Goal: Task Accomplishment & Management: Manage account settings

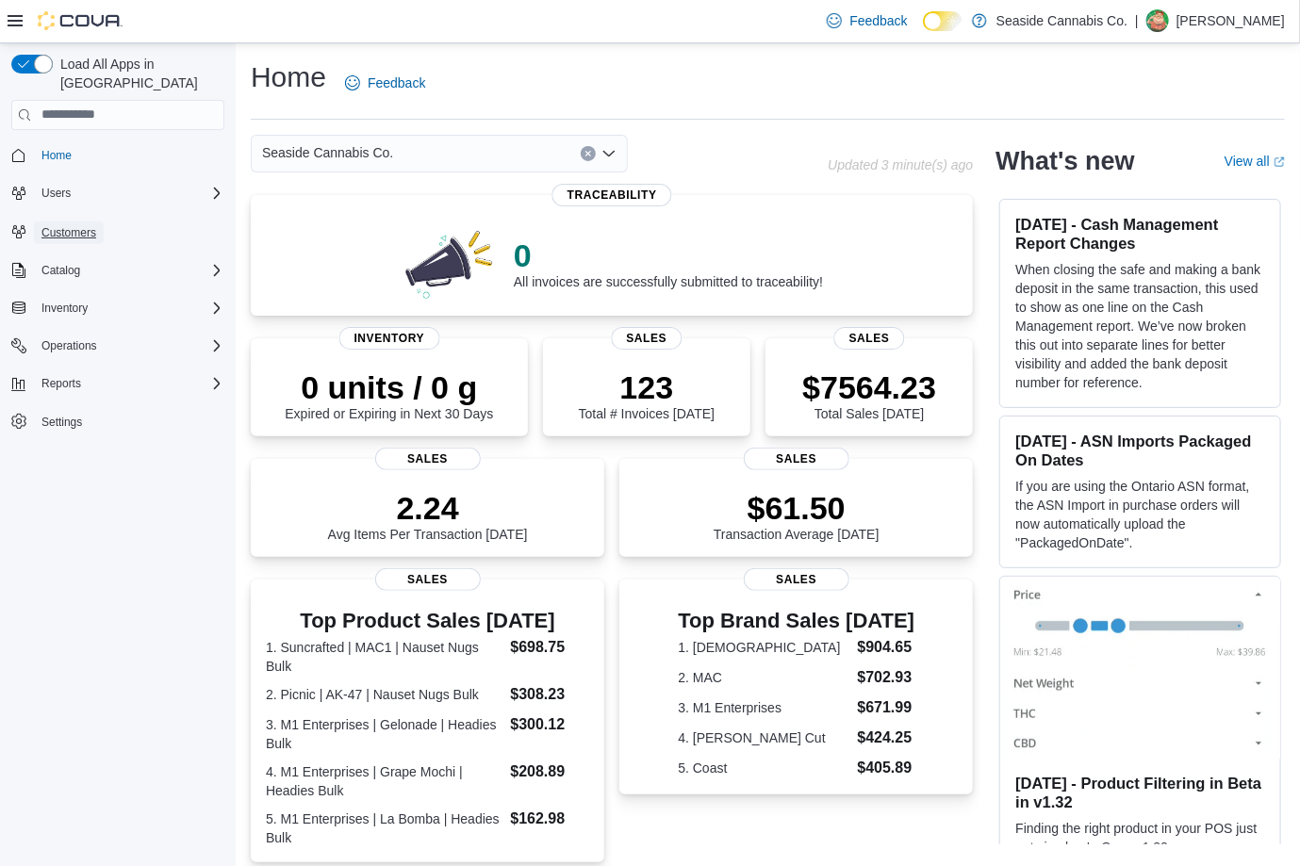
click at [94, 225] on span "Customers" at bounding box center [68, 232] width 55 height 15
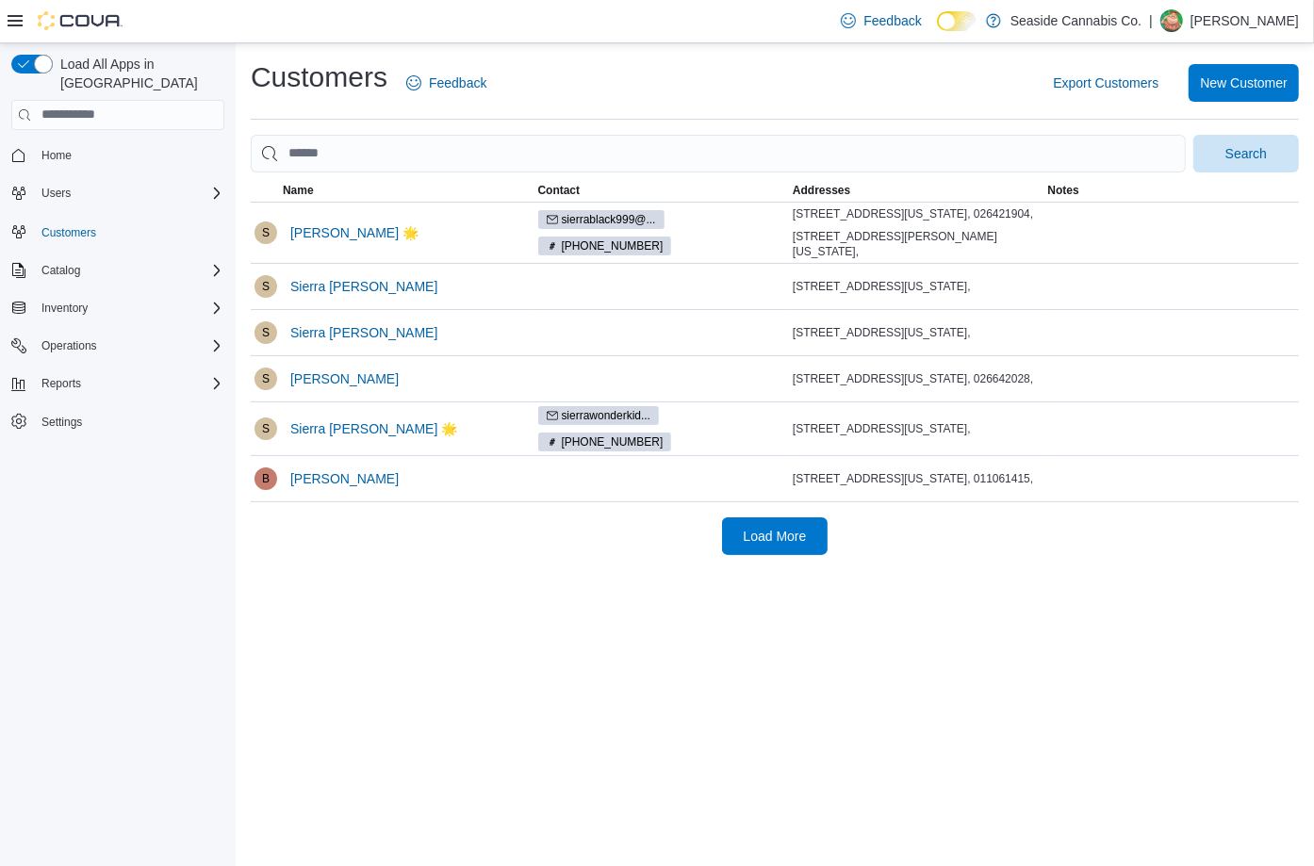
click at [156, 329] on div "Operations" at bounding box center [117, 346] width 213 height 34
click at [21, 14] on icon at bounding box center [15, 20] width 15 height 15
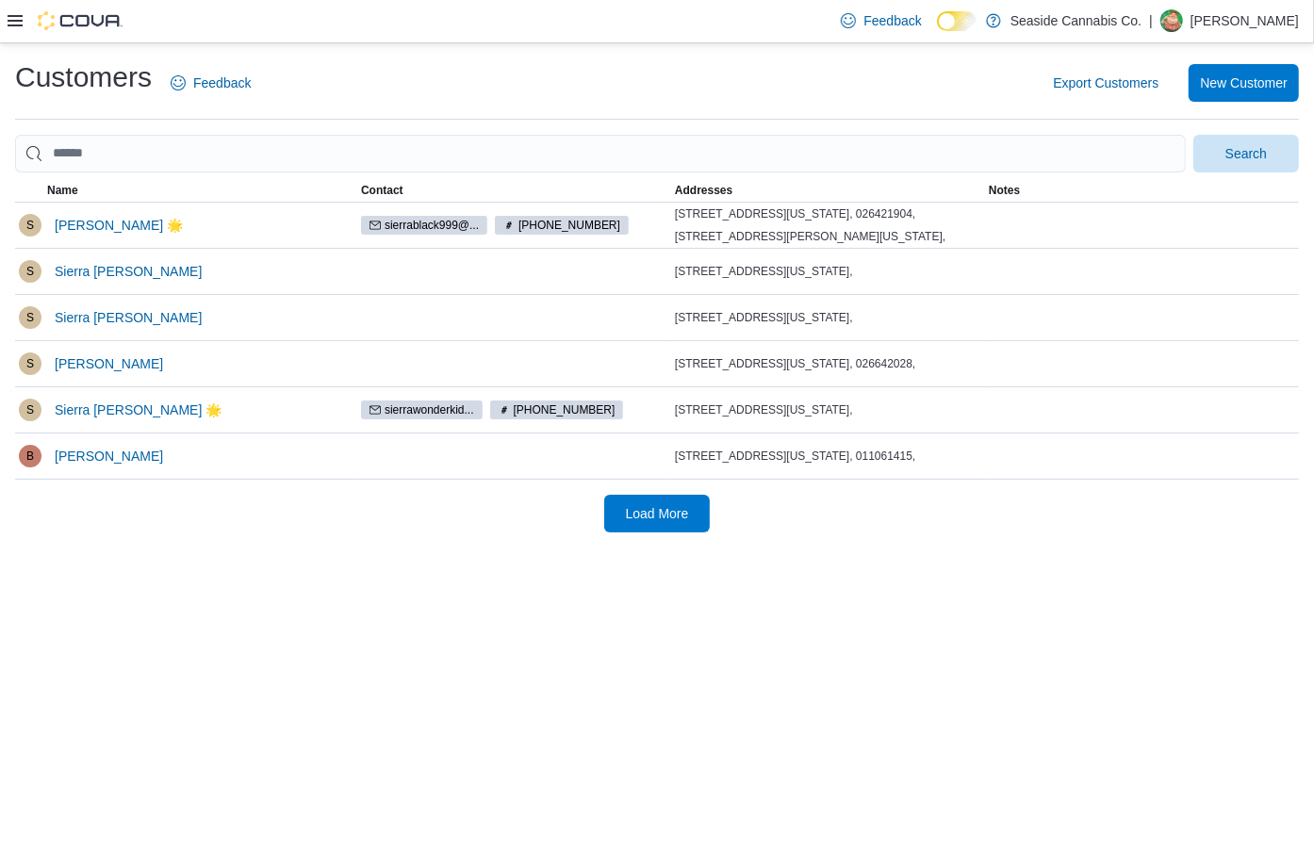
click at [8, 16] on icon at bounding box center [15, 20] width 15 height 11
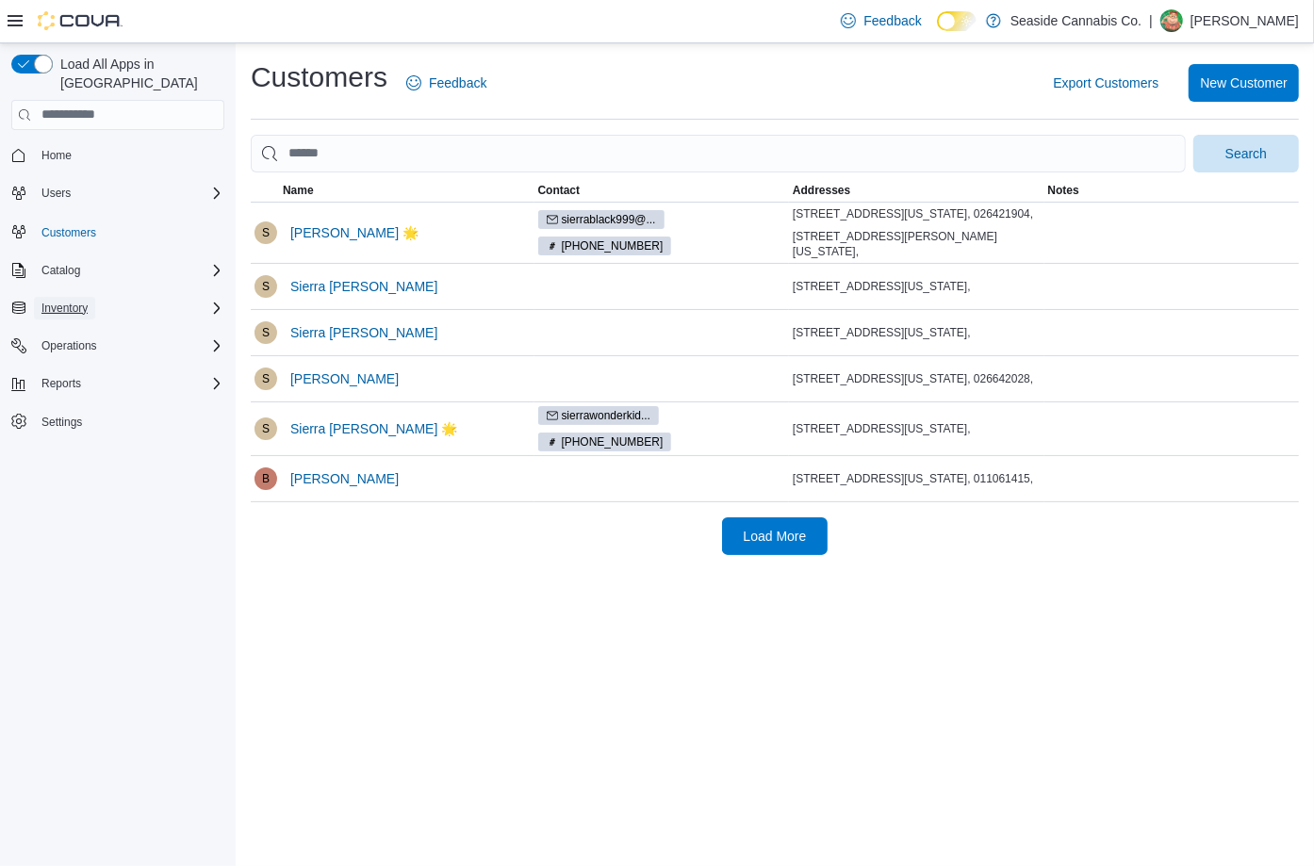
click at [79, 301] on span "Inventory" at bounding box center [64, 308] width 46 height 15
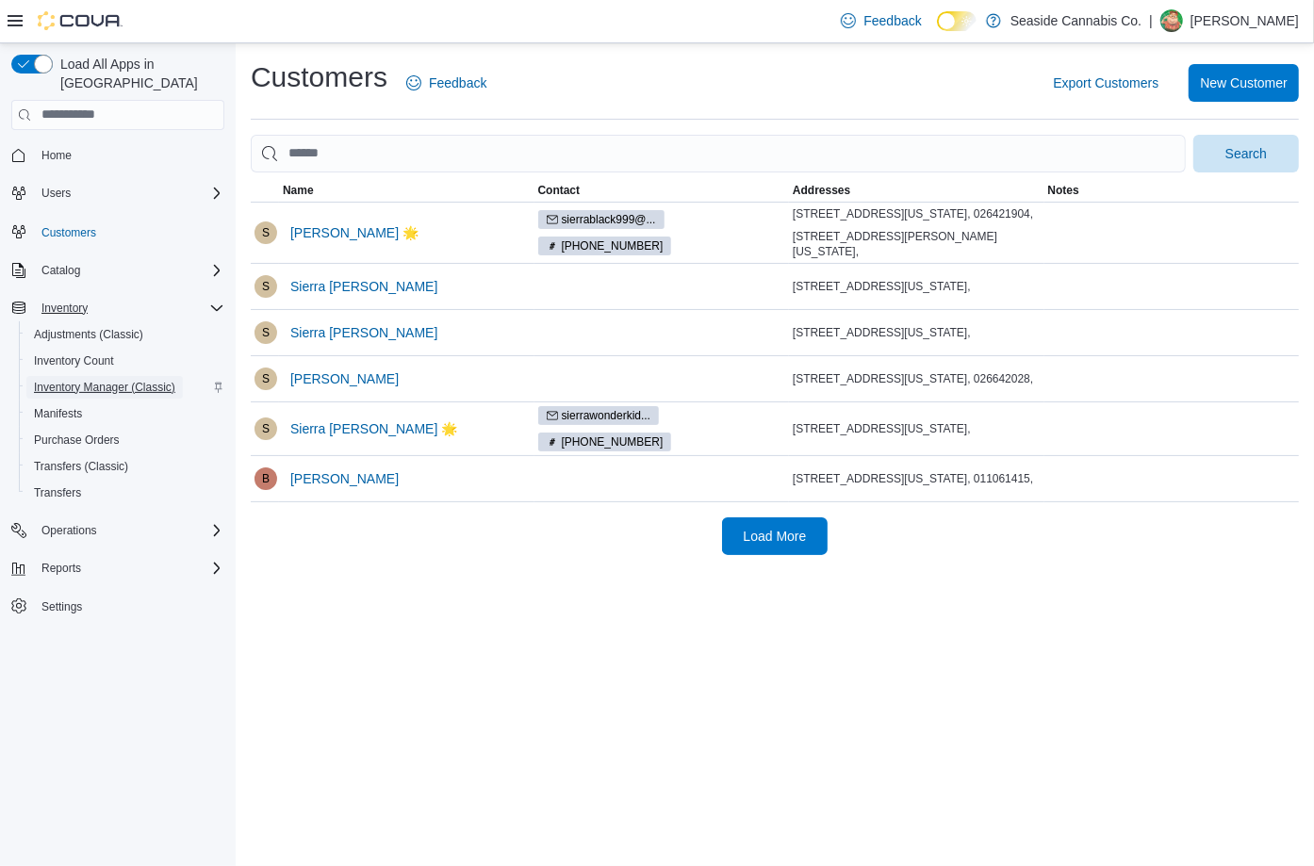
click at [98, 376] on span "Inventory Manager (Classic)" at bounding box center [104, 387] width 141 height 23
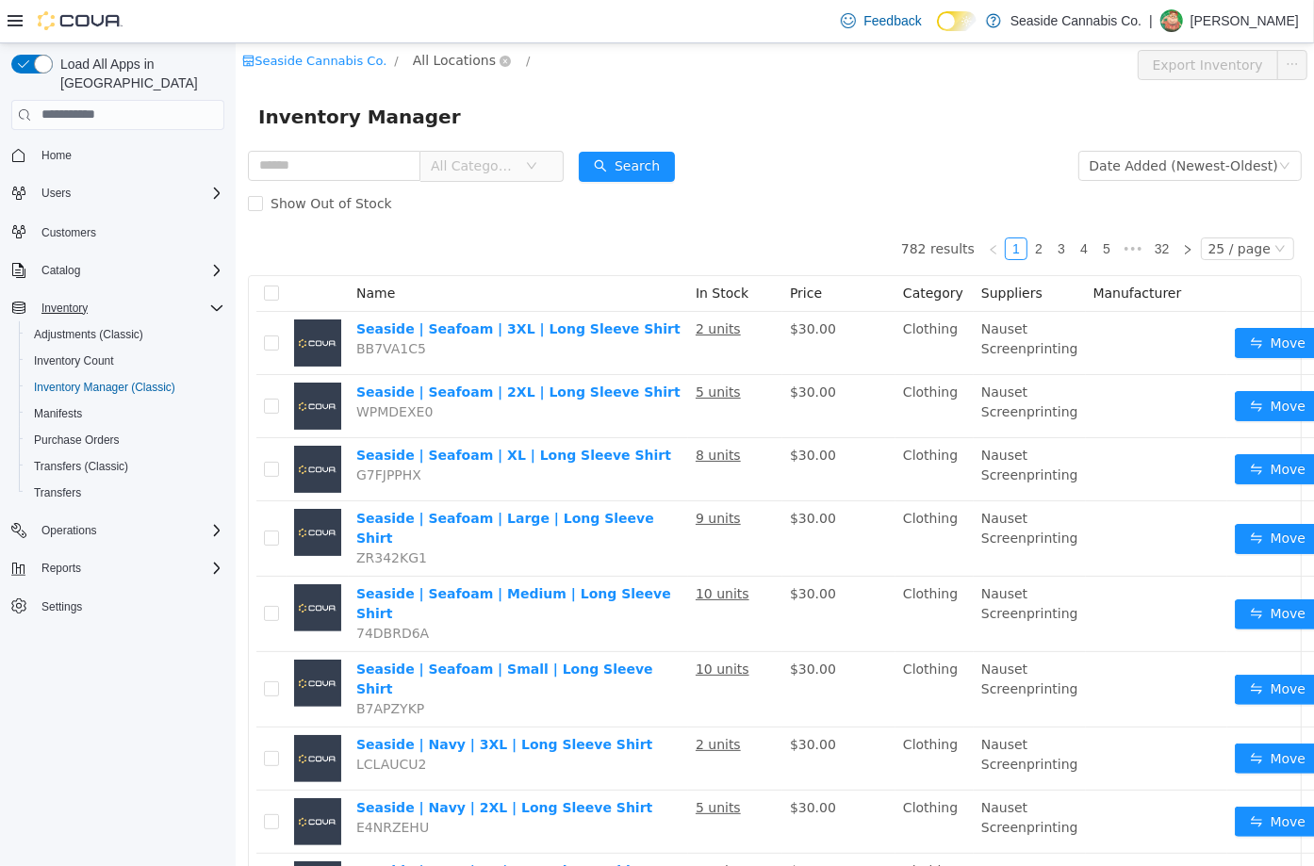
click at [442, 65] on span "All Locations" at bounding box center [453, 59] width 83 height 21
click at [487, 173] on li "[STREET_ADDRESS]" at bounding box center [493, 161] width 163 height 25
click at [491, 163] on span "[STREET_ADDRESS]" at bounding box center [504, 161] width 131 height 15
click at [502, 185] on div "Show Out of Stock" at bounding box center [774, 203] width 1054 height 38
click at [503, 183] on div "All Categories" at bounding box center [405, 165] width 316 height 38
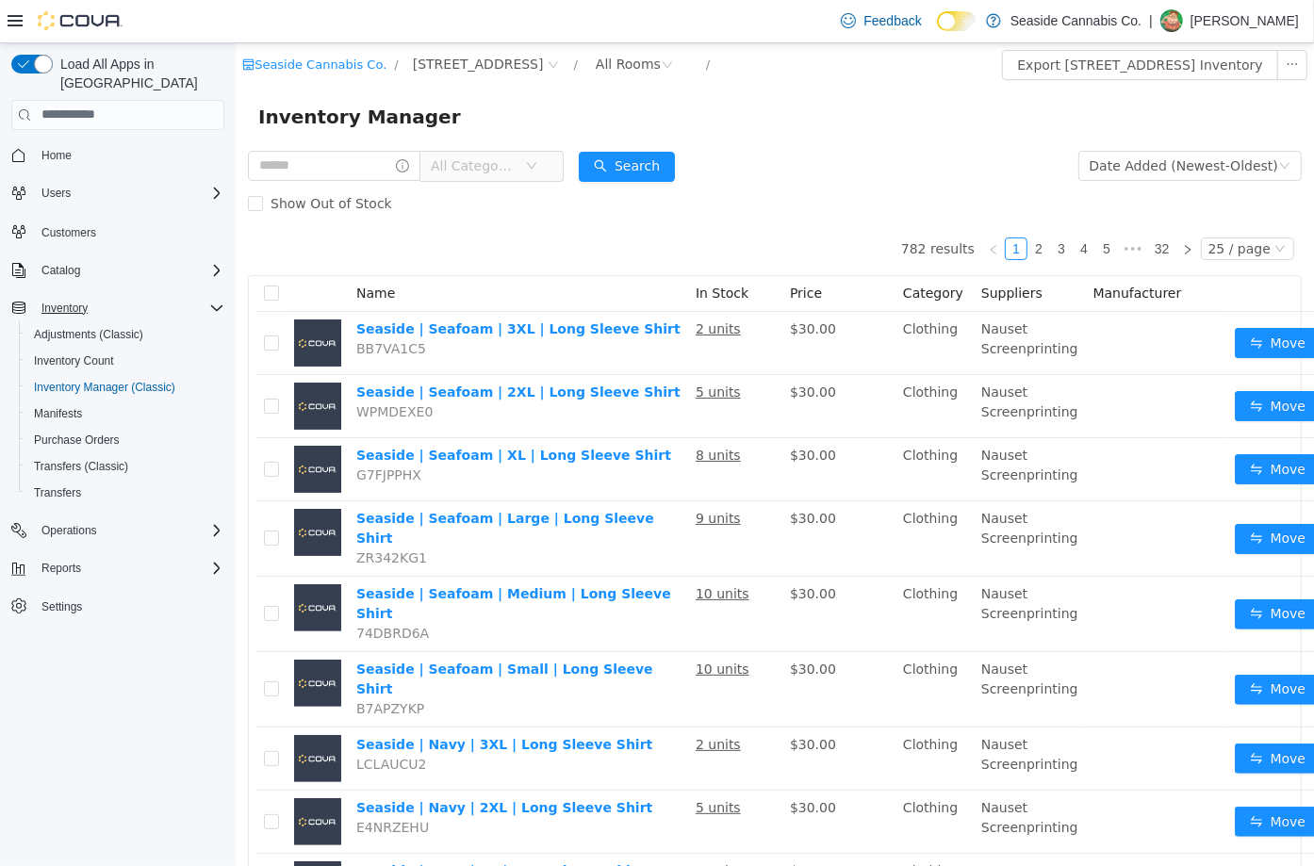
click at [509, 177] on span "All Categories" at bounding box center [477, 165] width 94 height 28
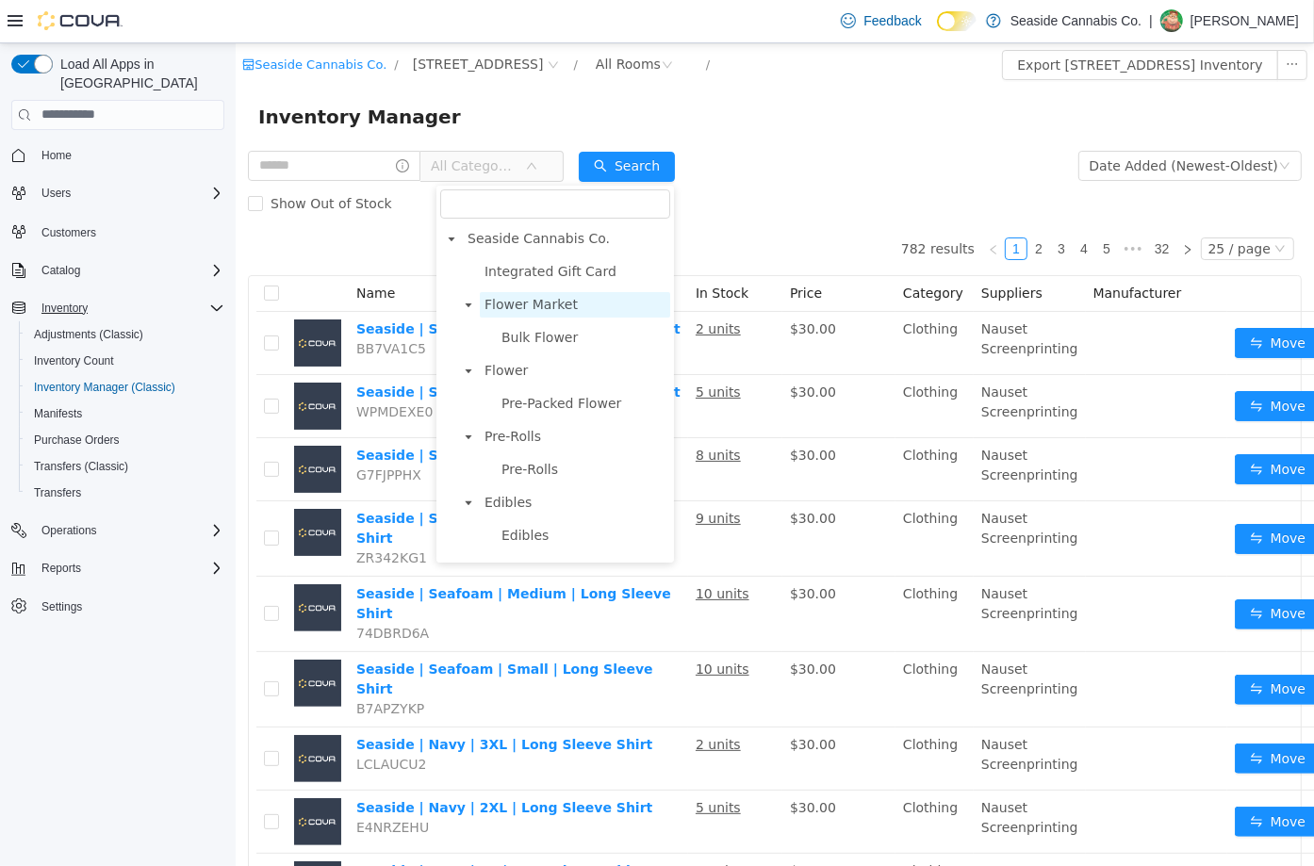
click at [551, 305] on span "Flower Market" at bounding box center [530, 303] width 93 height 15
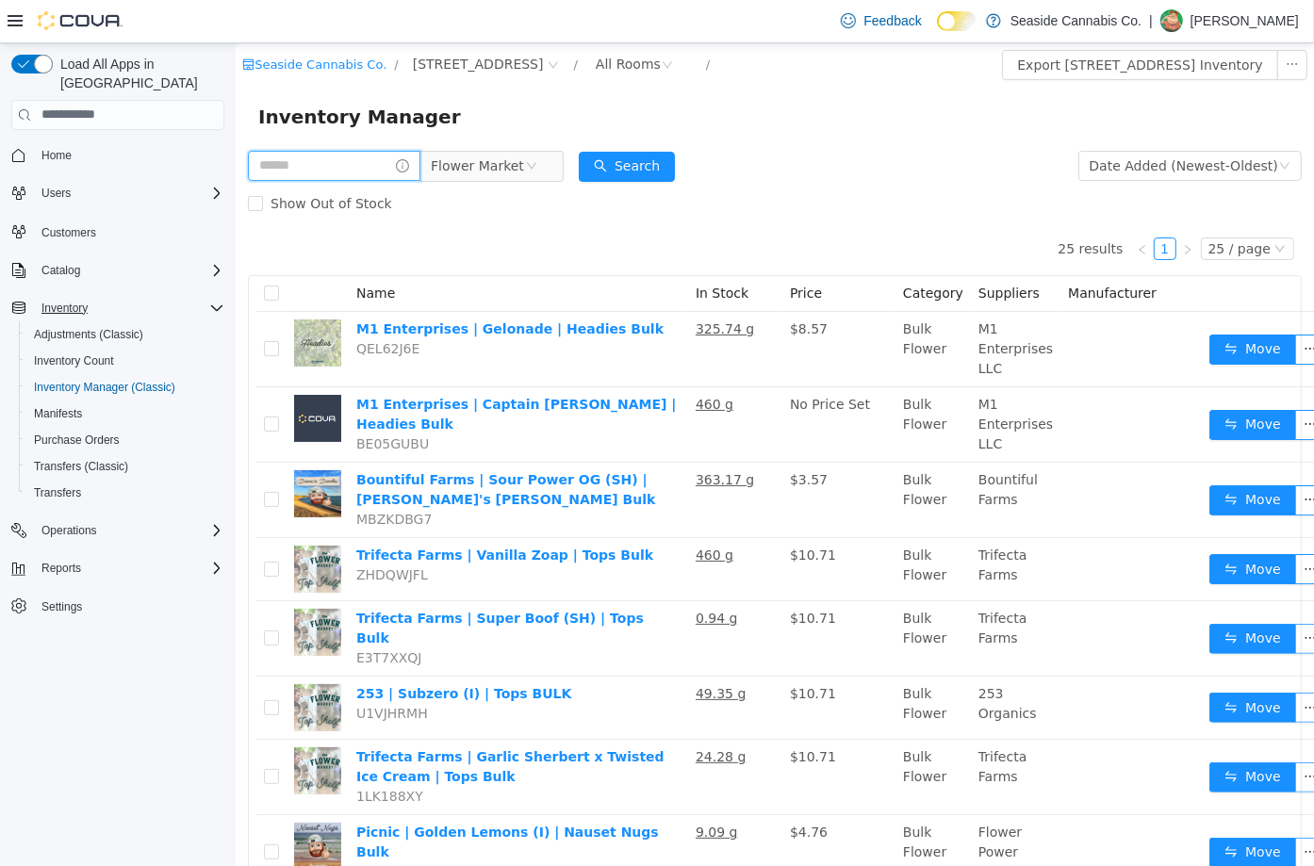
click at [350, 173] on input "text" at bounding box center [333, 165] width 173 height 30
type input "*"
type input "******"
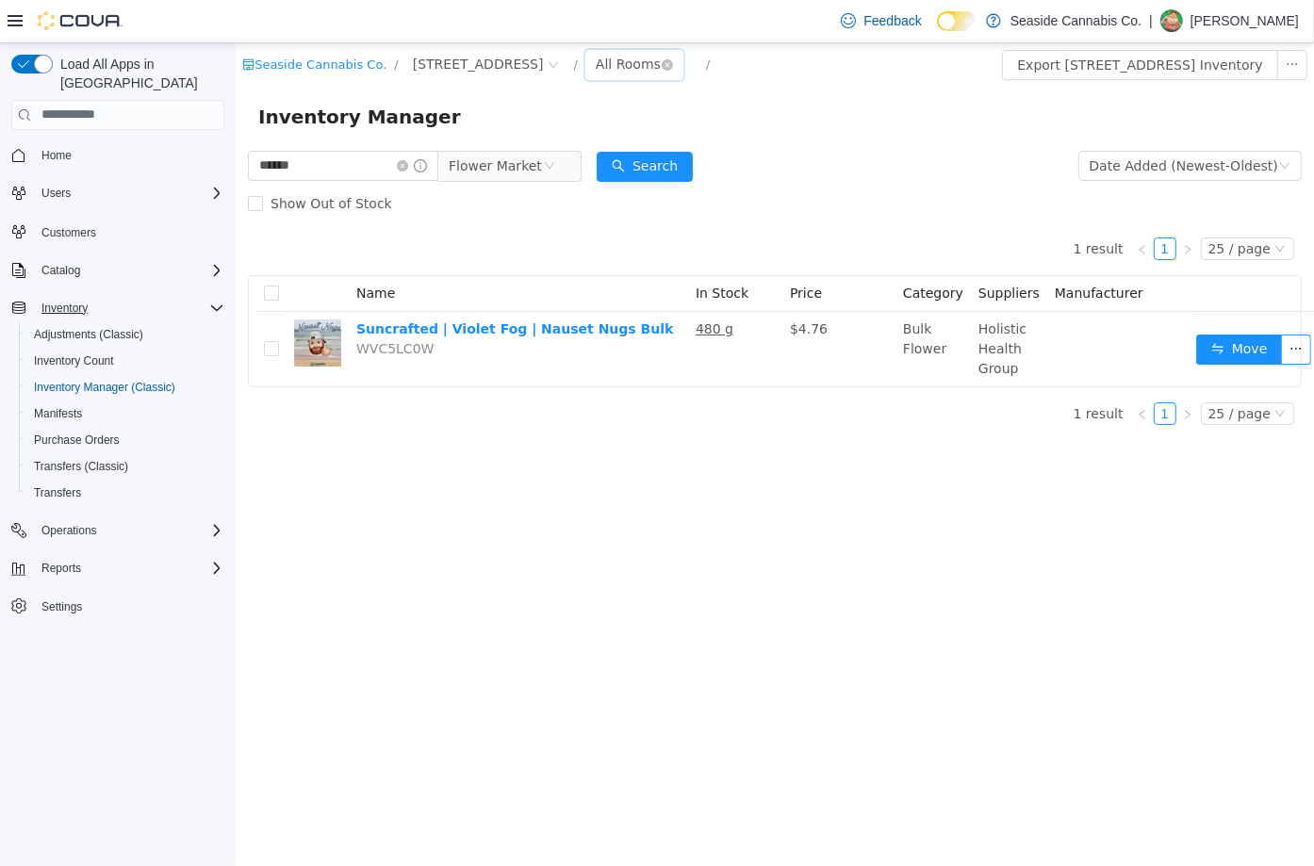
click at [618, 61] on div "All Rooms" at bounding box center [627, 63] width 65 height 28
click at [623, 226] on li "Downstairs Vault" at bounding box center [616, 222] width 113 height 30
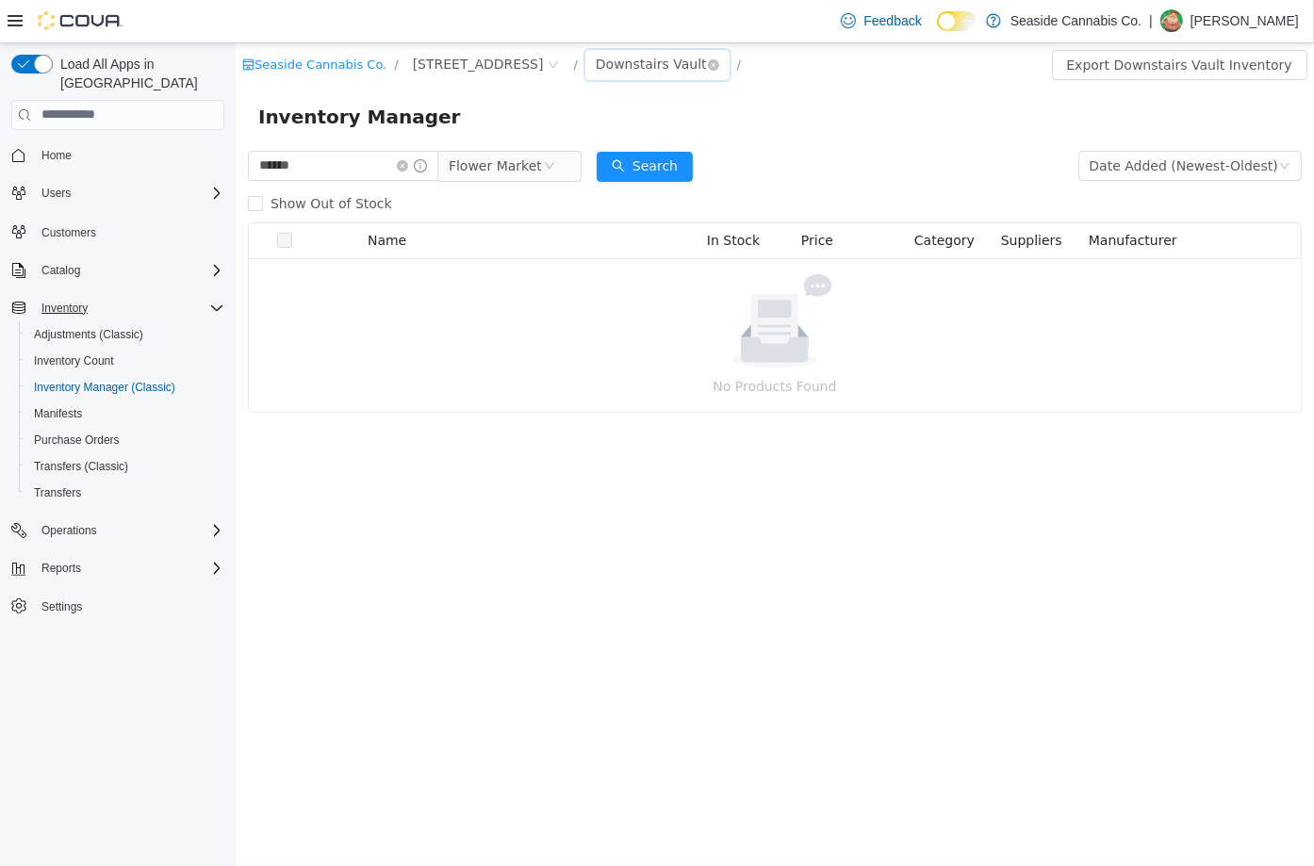
click at [644, 69] on div "Downstairs Vault" at bounding box center [650, 63] width 111 height 28
click at [618, 157] on li "Upstairs Vault" at bounding box center [625, 162] width 130 height 30
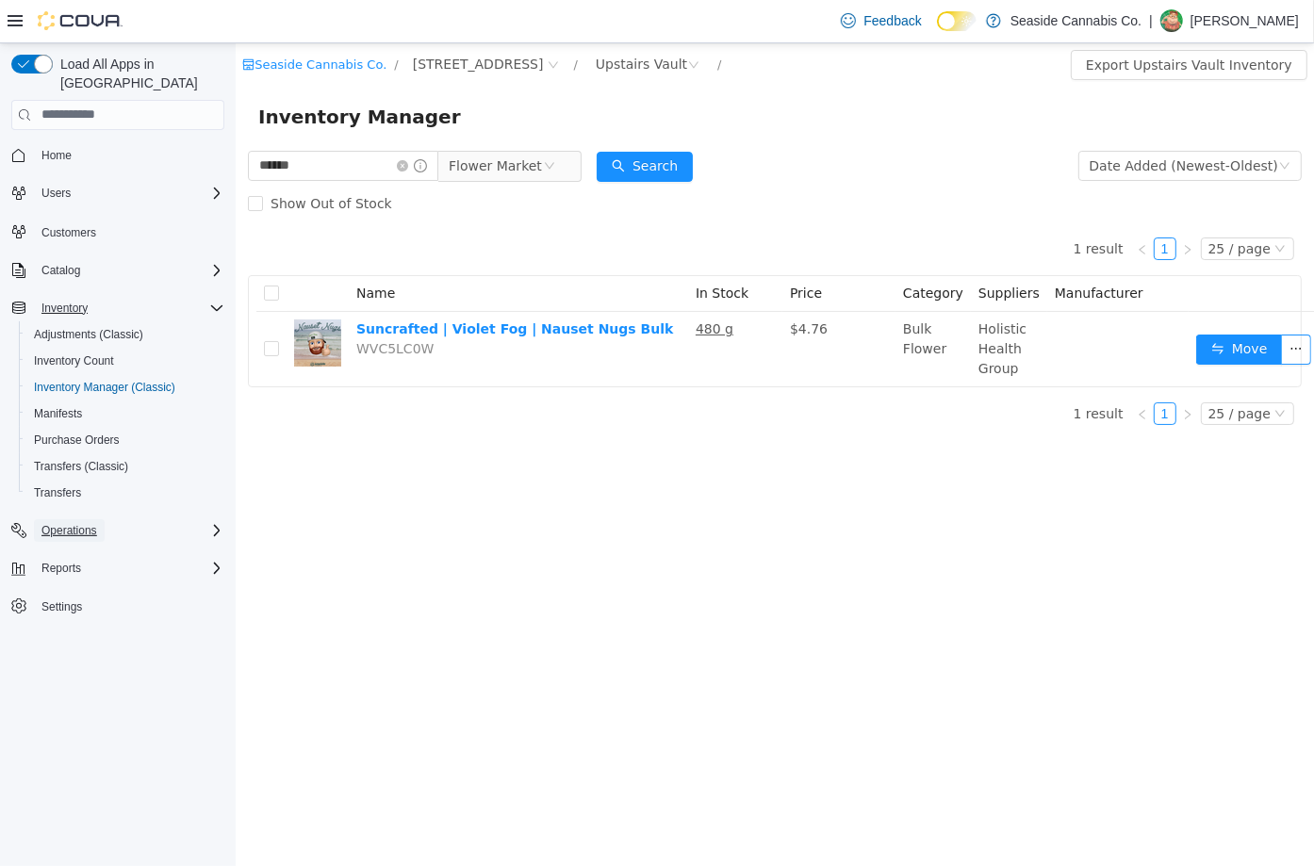
click at [84, 523] on span "Operations" at bounding box center [69, 530] width 56 height 15
click at [98, 550] on span "Cash Management" at bounding box center [81, 557] width 95 height 15
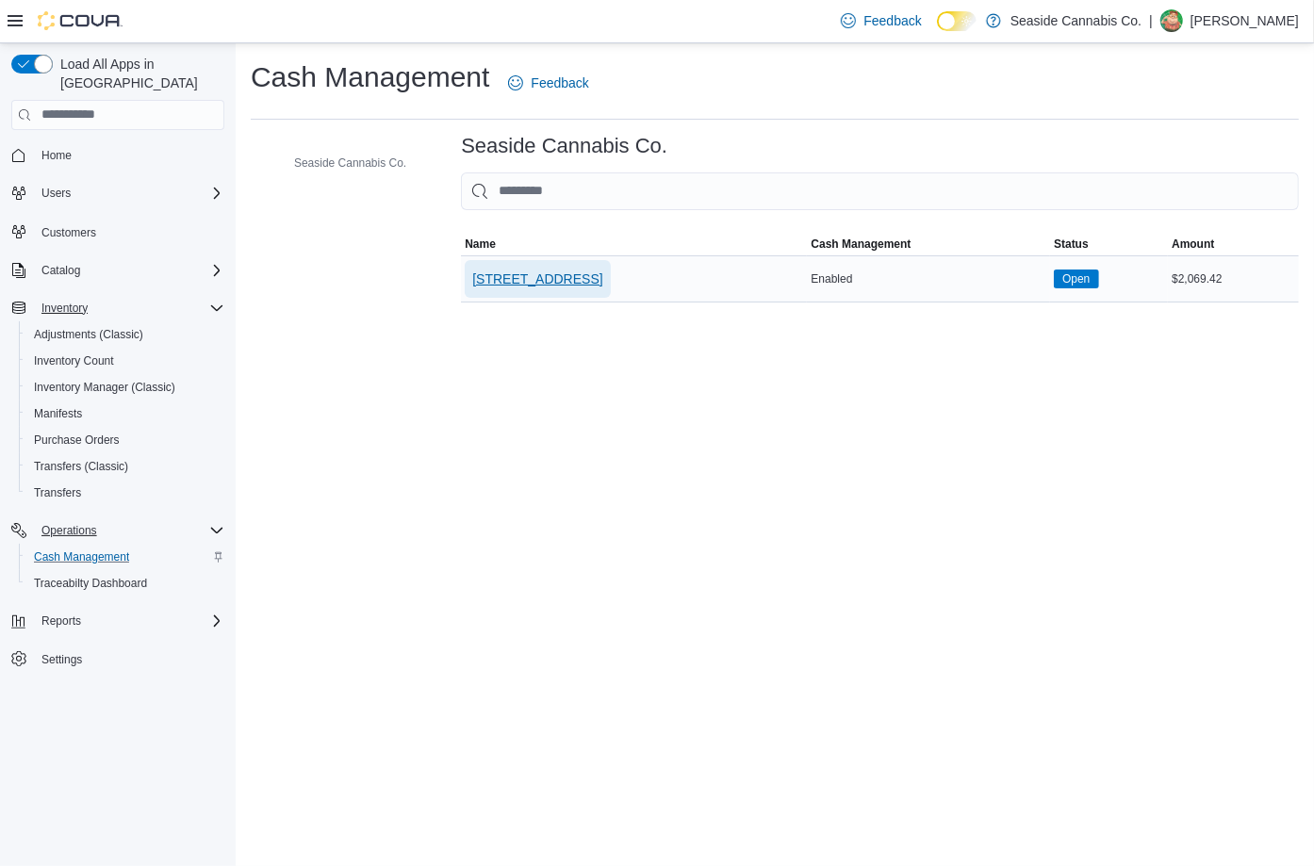
click at [533, 272] on span "[STREET_ADDRESS]" at bounding box center [537, 279] width 130 height 19
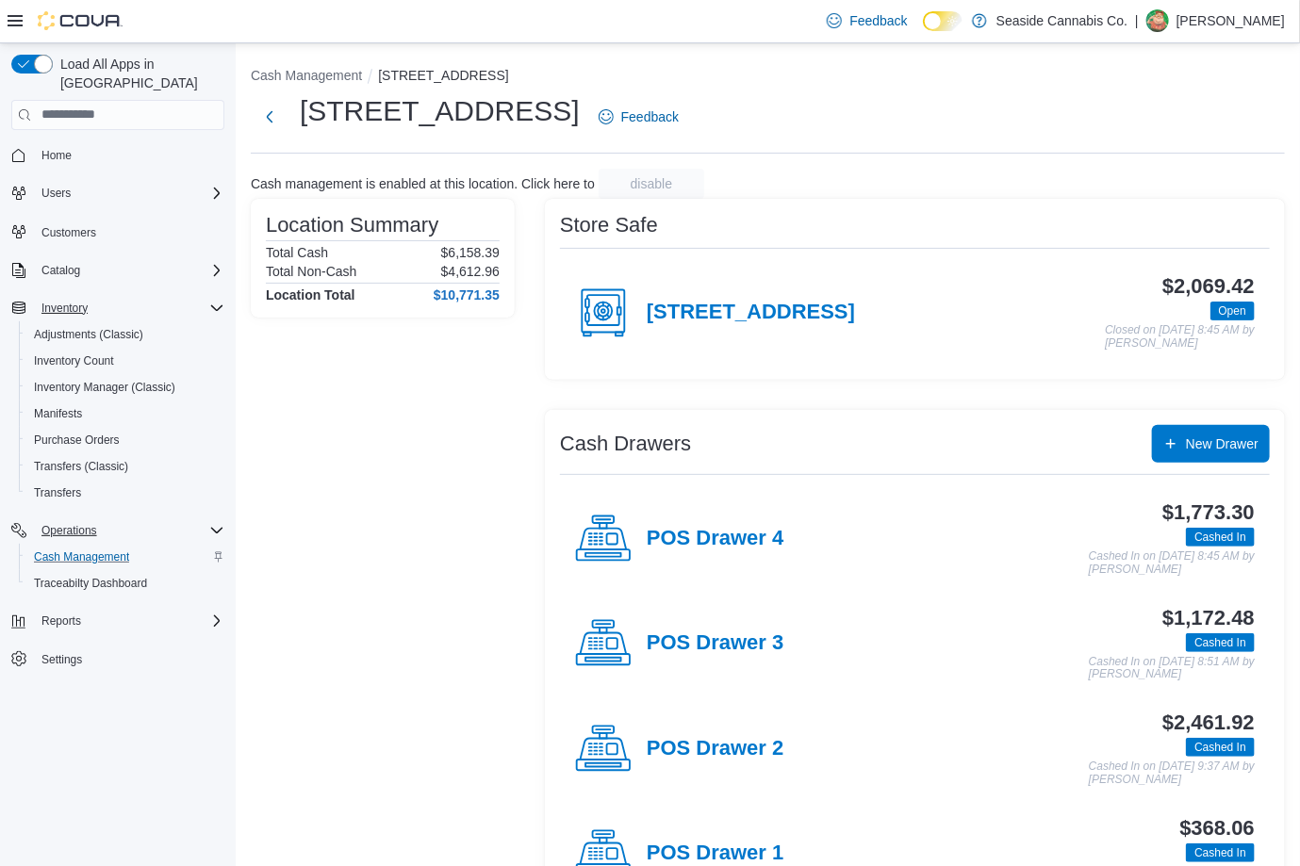
scroll to position [379, 0]
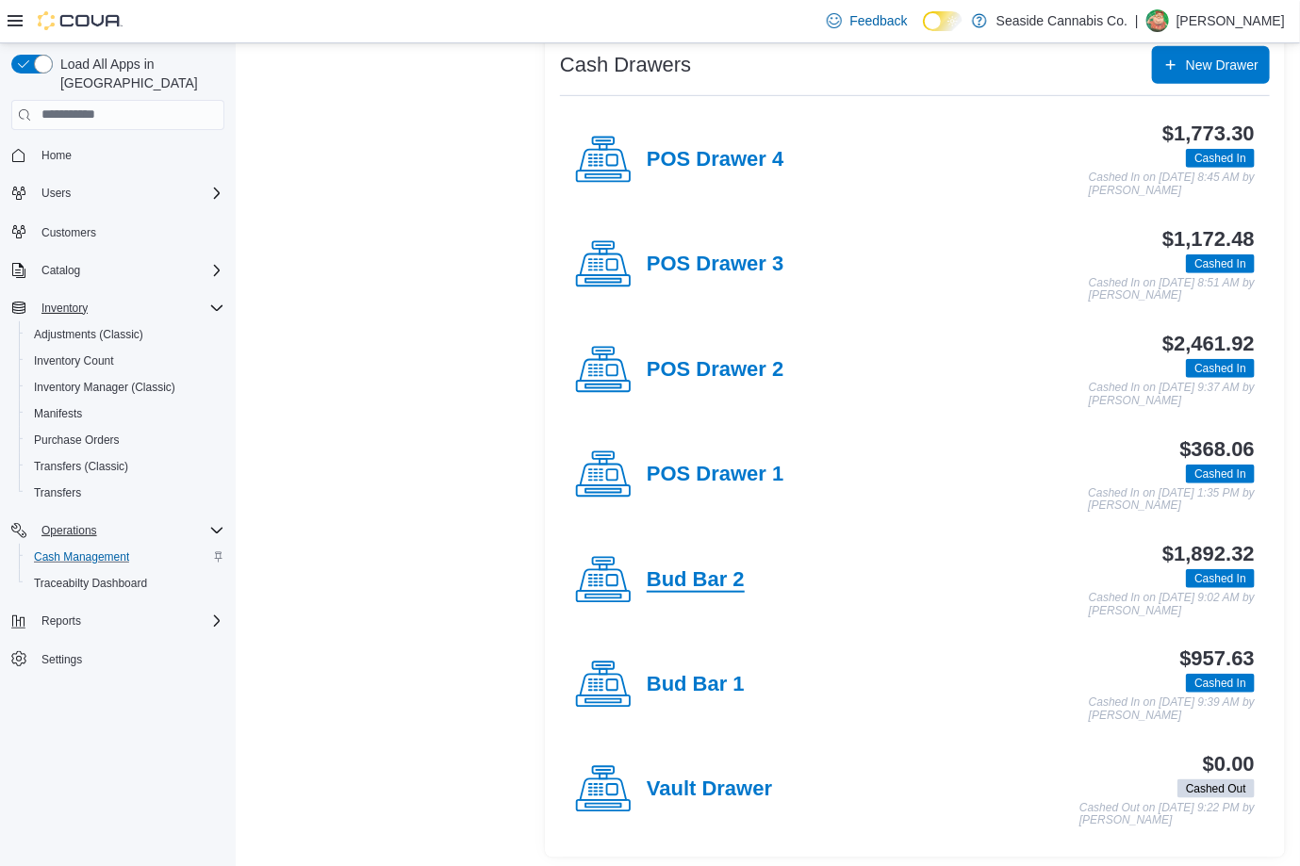
click at [718, 569] on h4 "Bud Bar 2" at bounding box center [696, 581] width 98 height 25
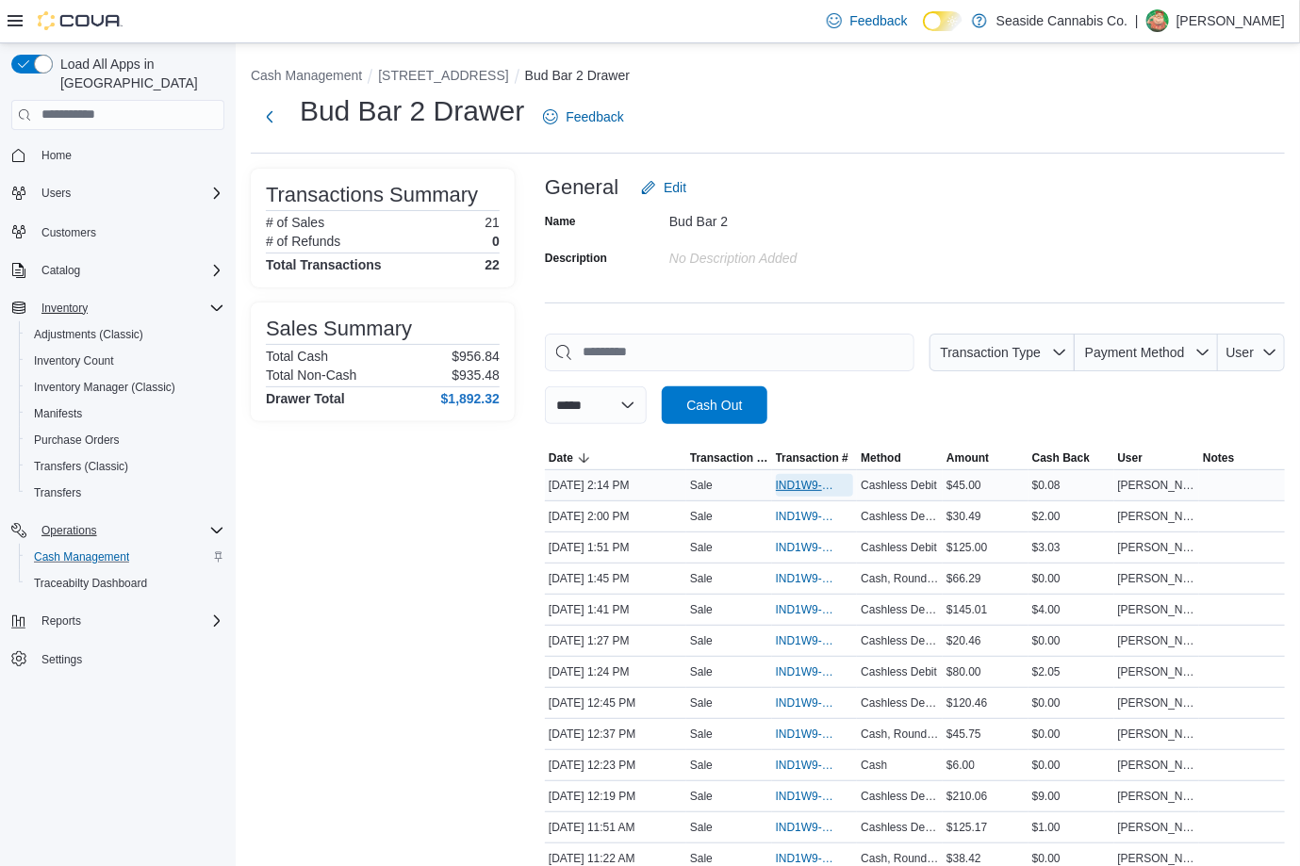
click at [790, 481] on span "IND1W9-131220" at bounding box center [805, 485] width 59 height 15
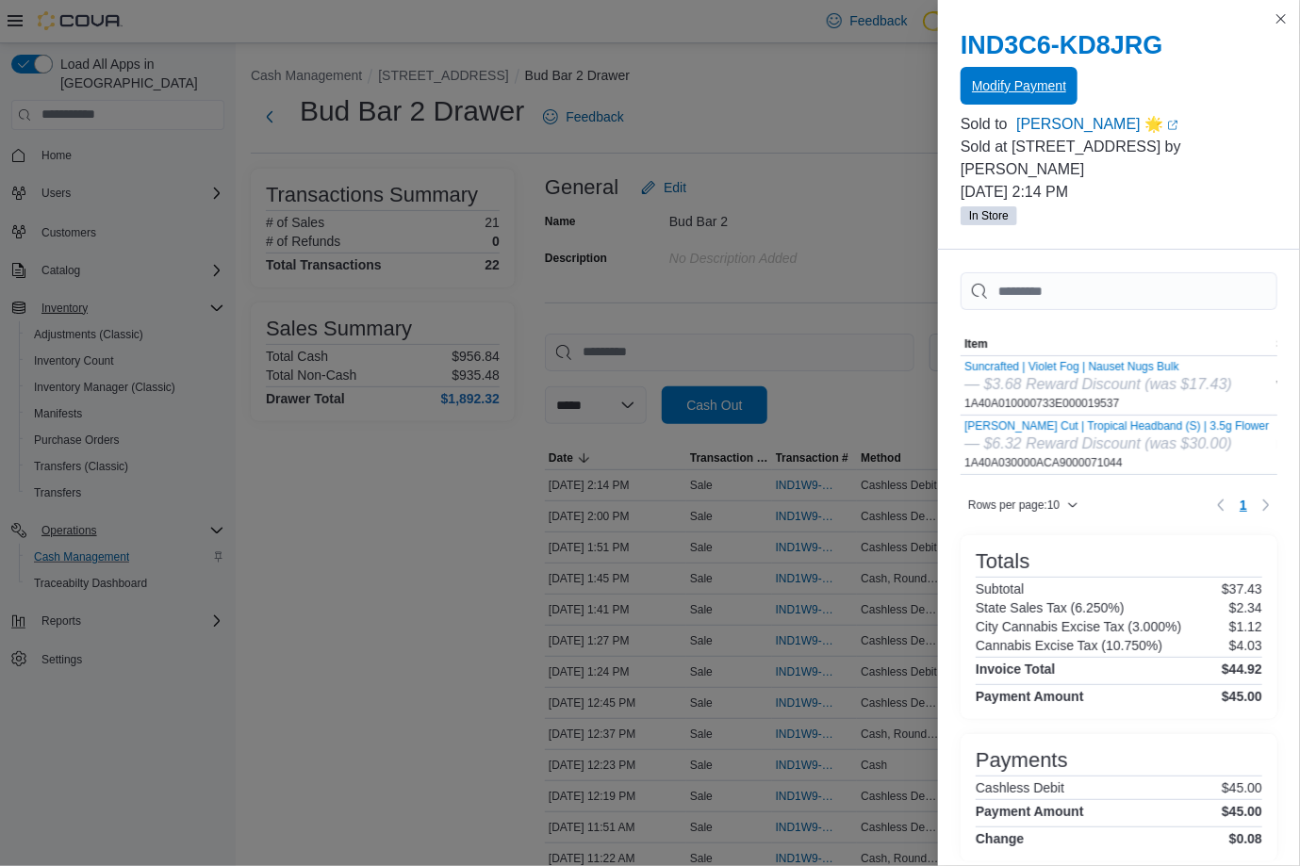
click at [1035, 88] on span "Modify Payment" at bounding box center [1019, 85] width 94 height 19
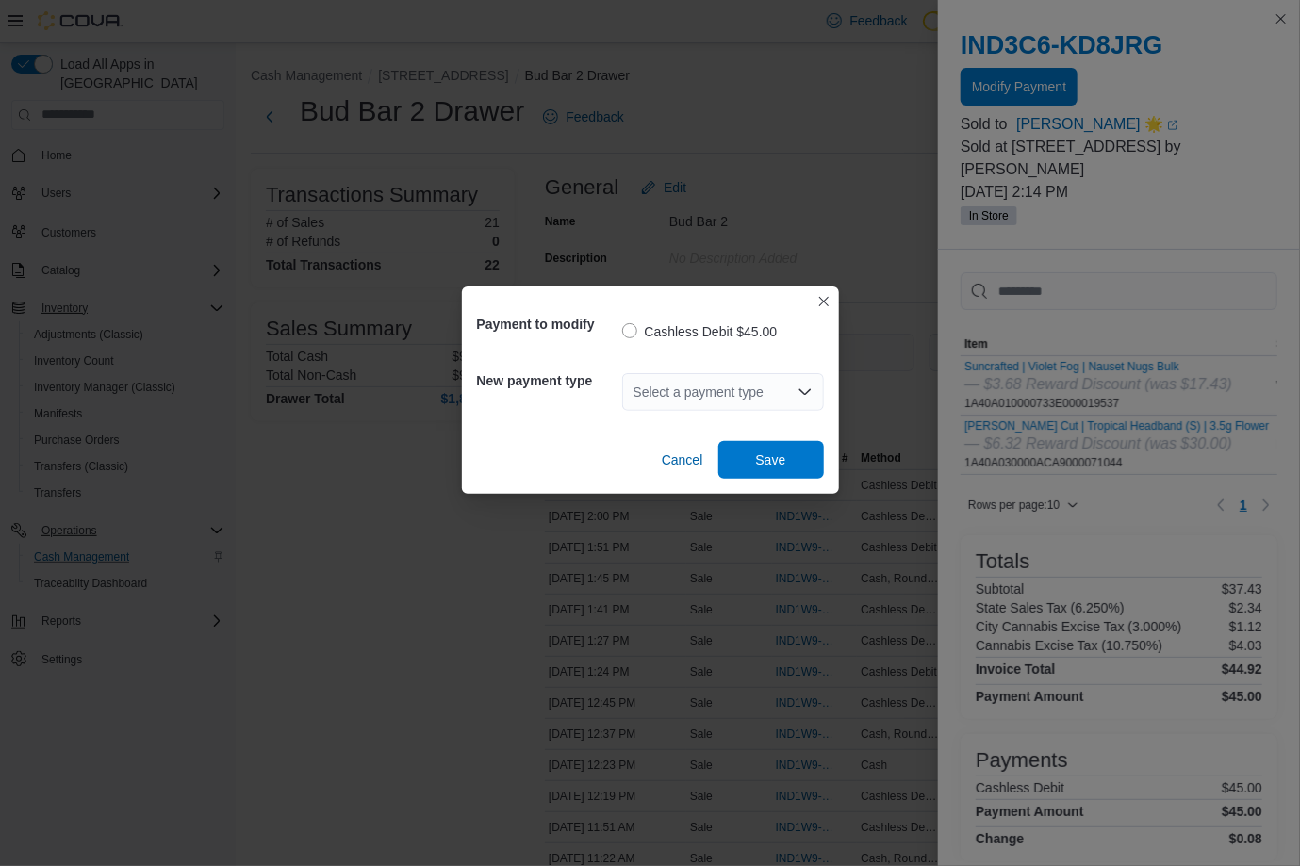
click at [741, 395] on div "Select a payment type" at bounding box center [723, 392] width 202 height 38
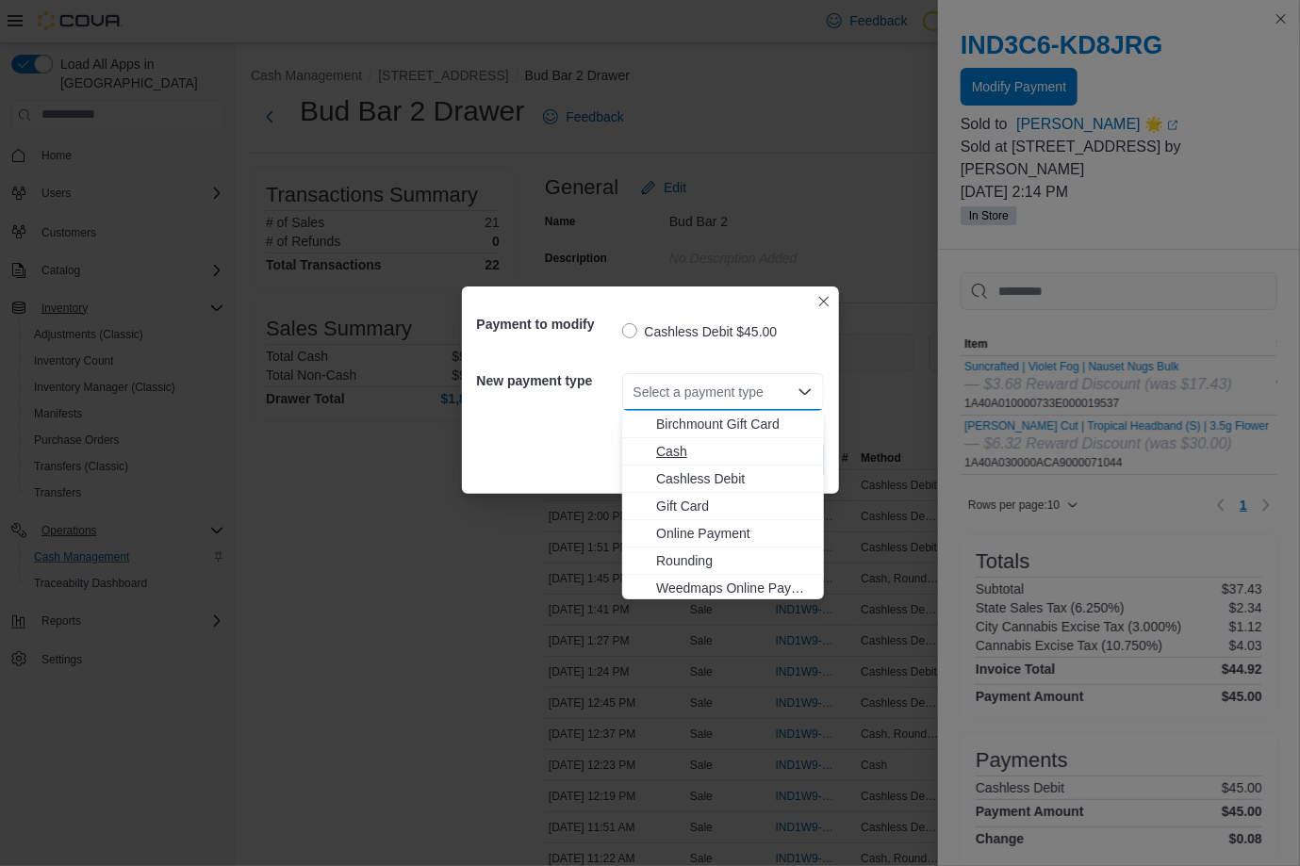
click at [730, 450] on span "Cash" at bounding box center [734, 451] width 157 height 19
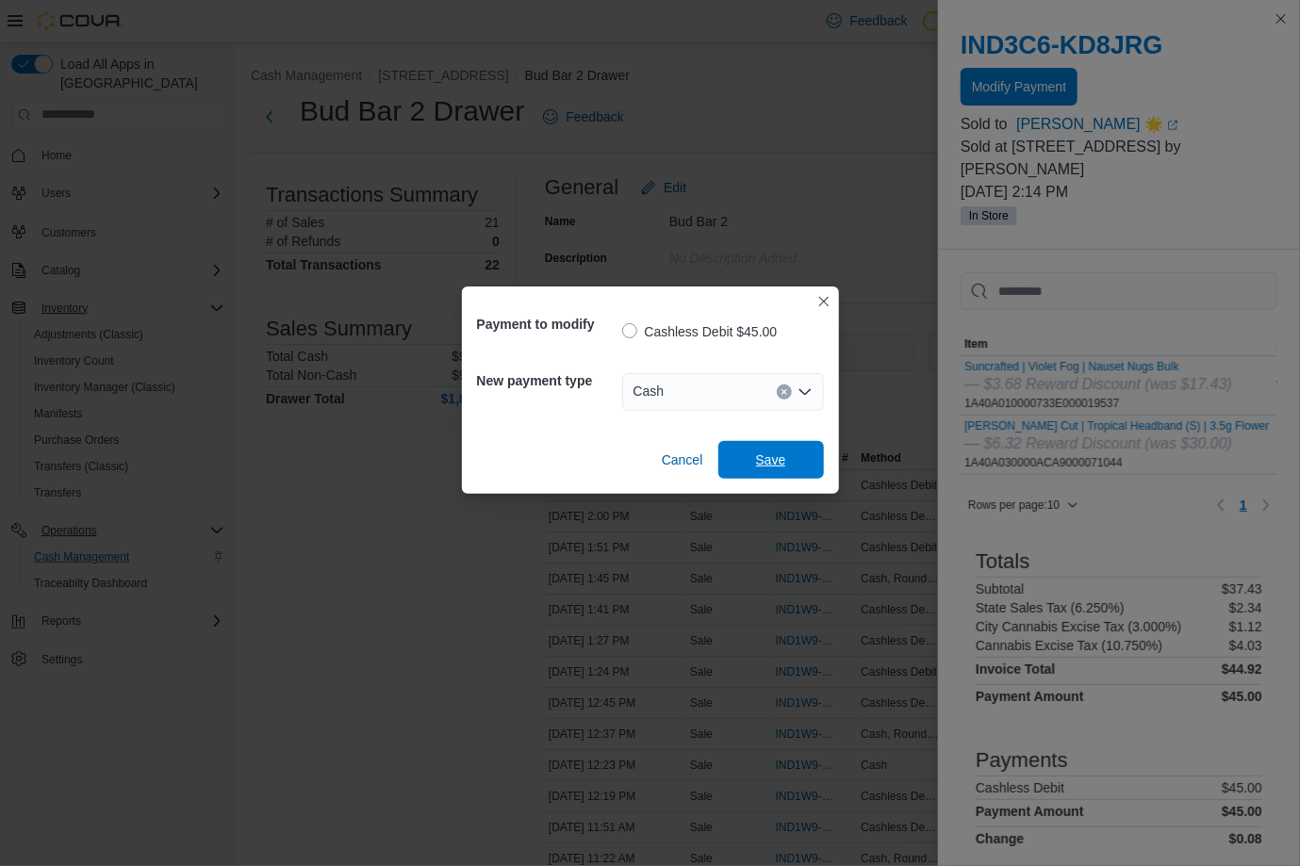
click at [730, 450] on span "Save" at bounding box center [771, 460] width 83 height 38
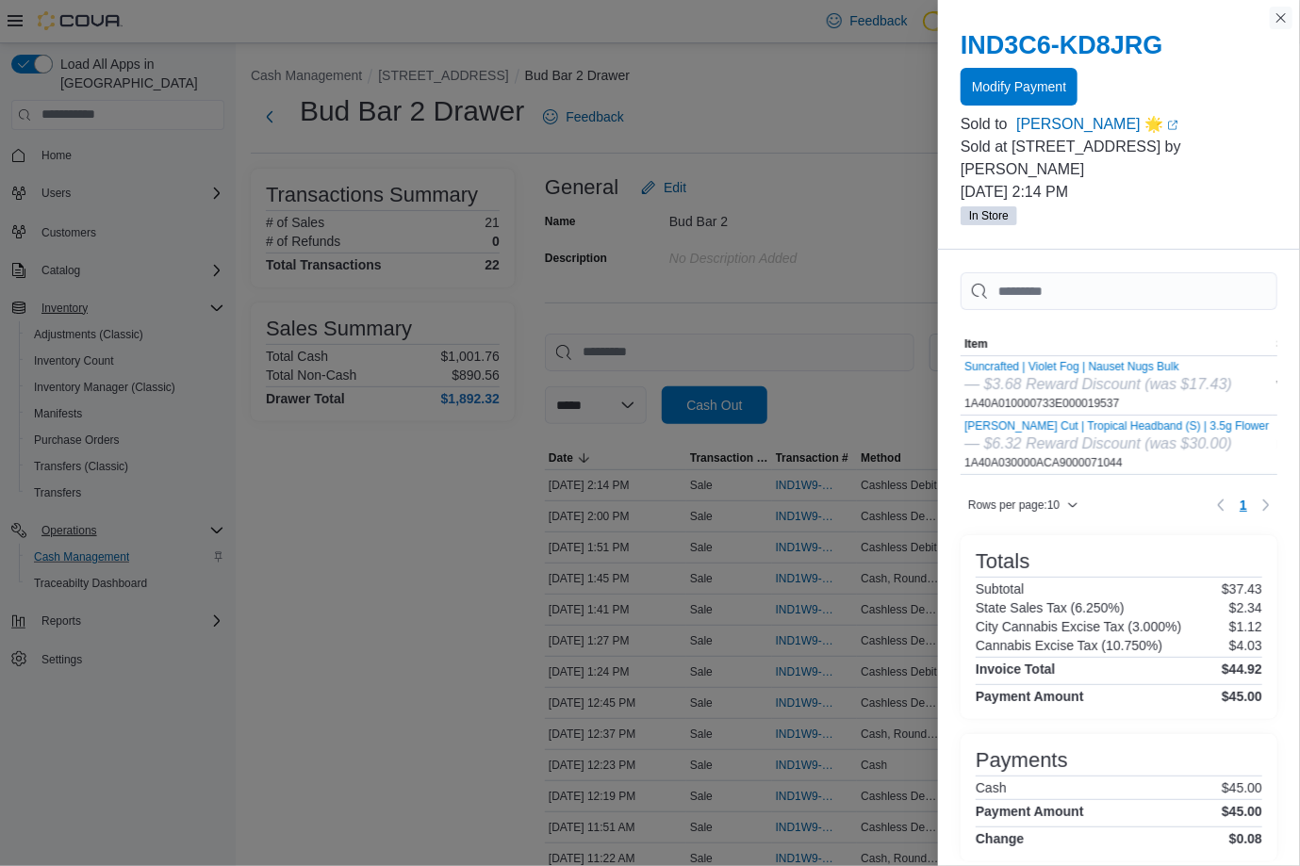
click at [1286, 12] on button "Close this dialog" at bounding box center [1281, 18] width 23 height 23
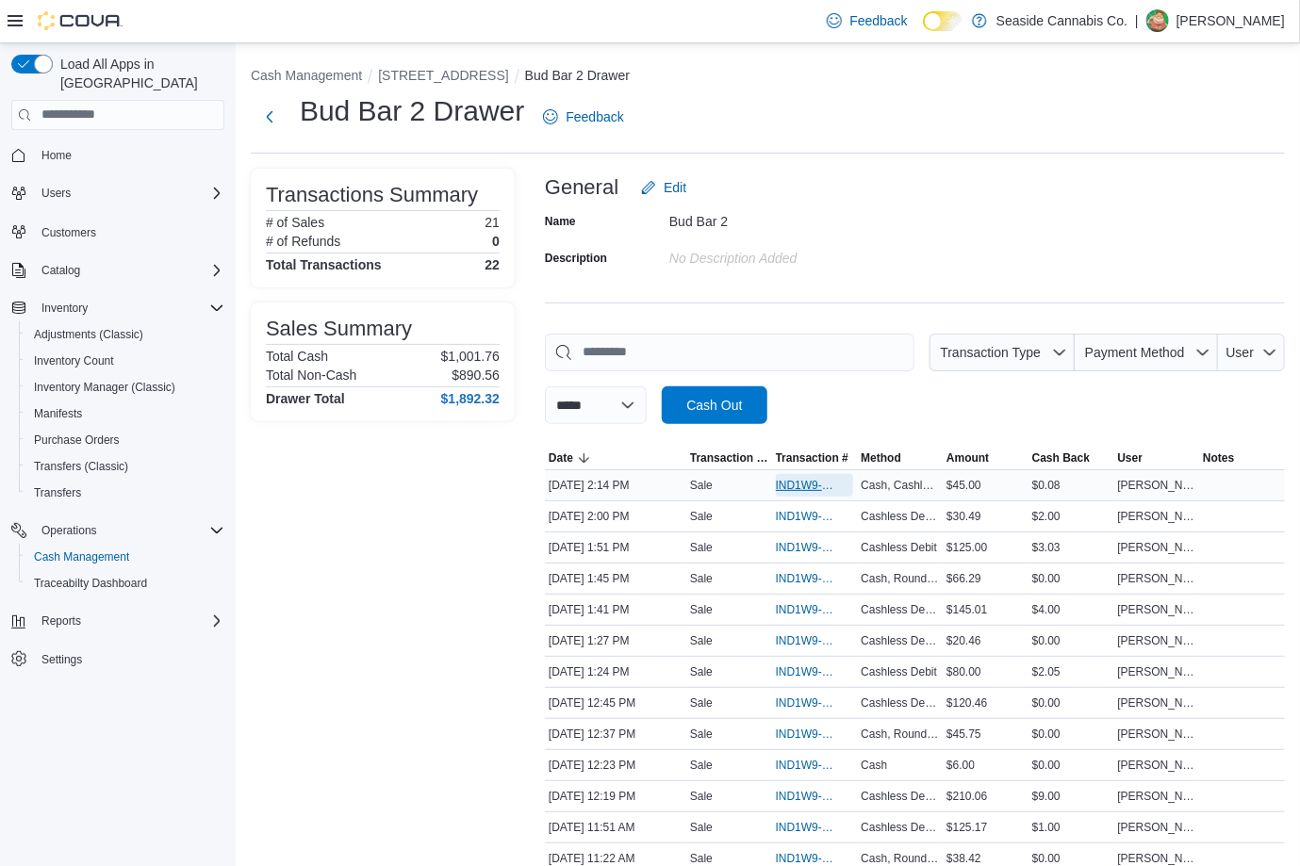
click at [779, 481] on span "IND1W9-131220" at bounding box center [805, 485] width 59 height 15
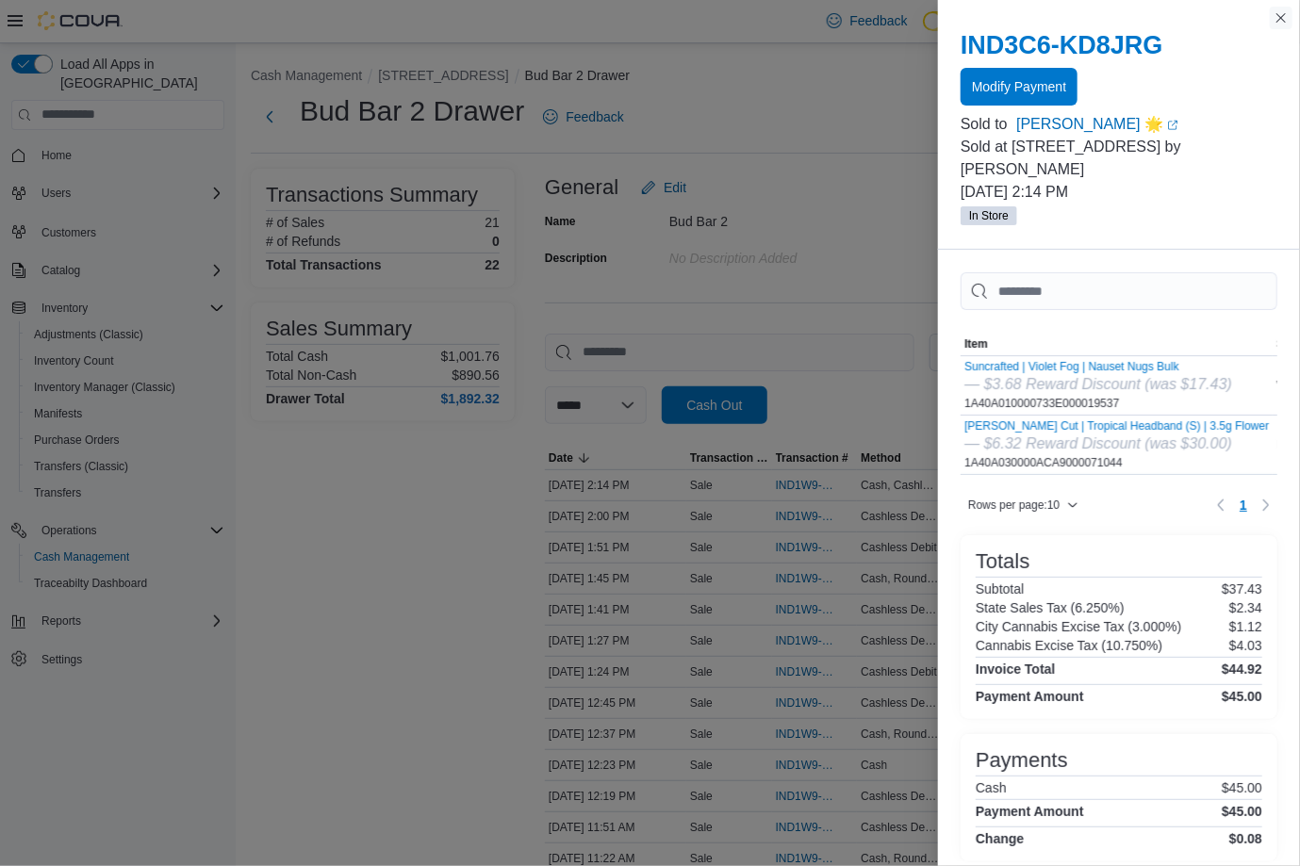
click at [1279, 17] on button "Close this dialog" at bounding box center [1281, 18] width 23 height 23
